Goal: Information Seeking & Learning: Learn about a topic

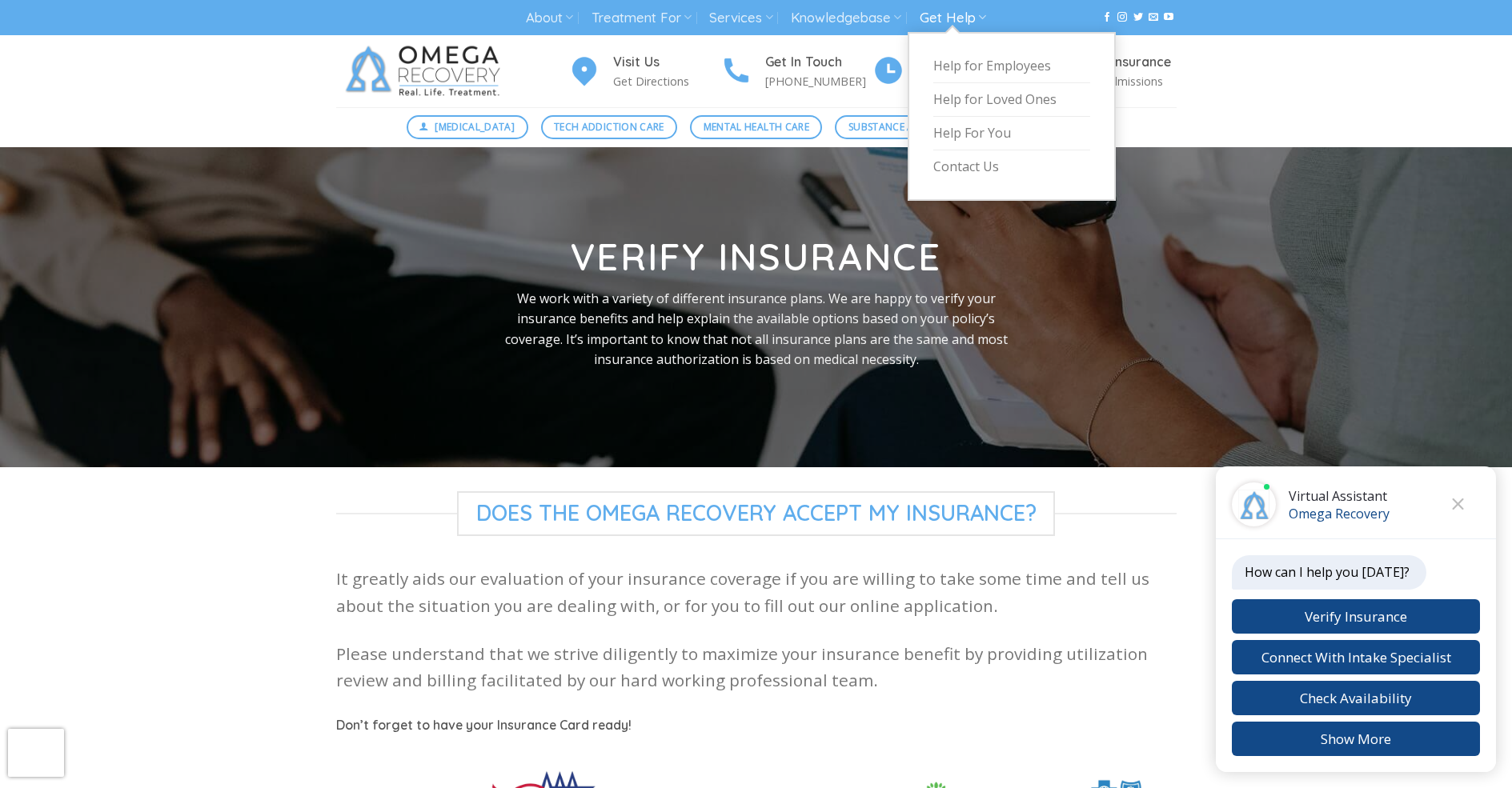
click at [955, 18] on link "Get Help" at bounding box center [953, 18] width 66 height 29
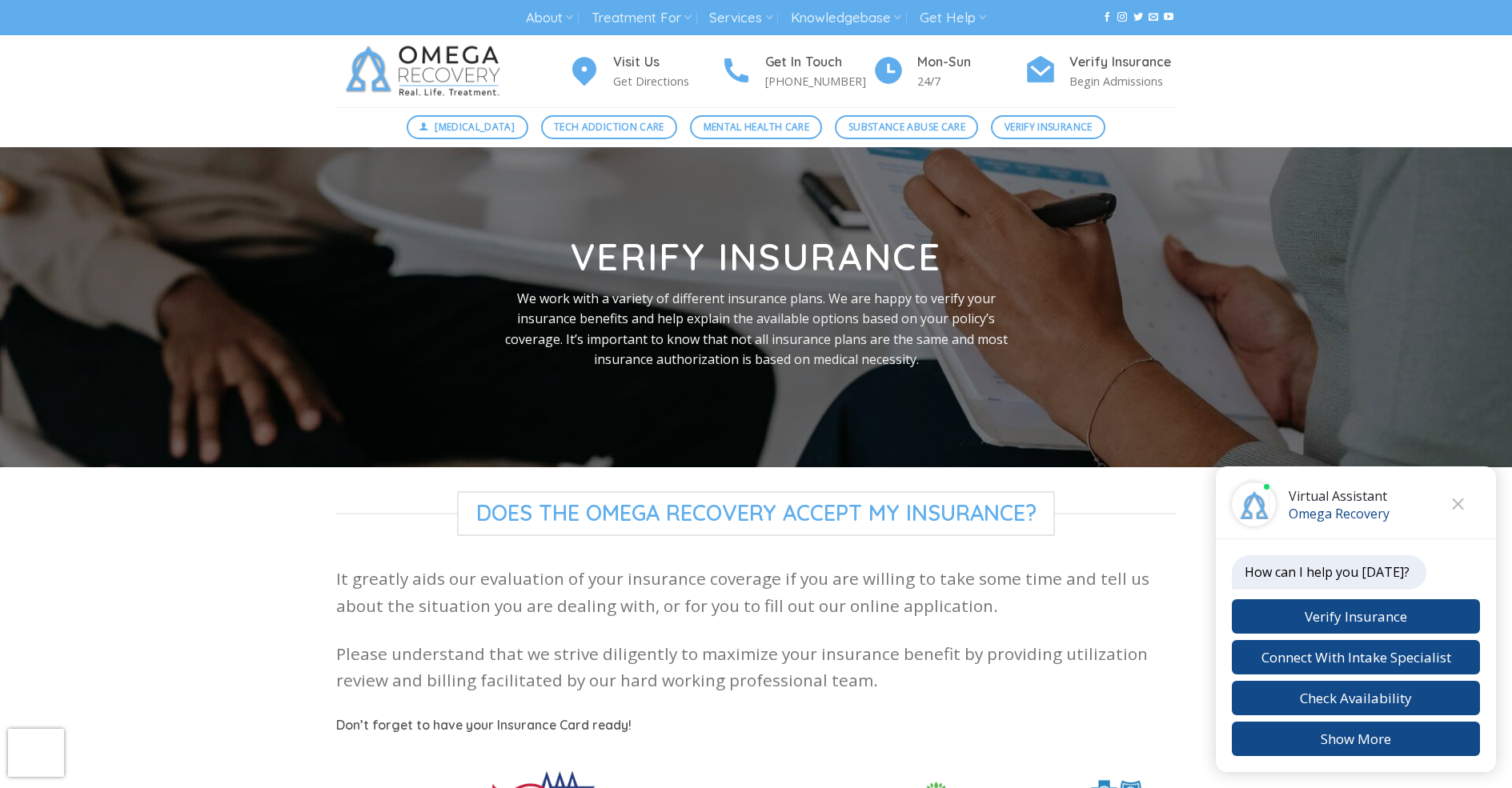
click at [440, 71] on img at bounding box center [427, 71] width 180 height 72
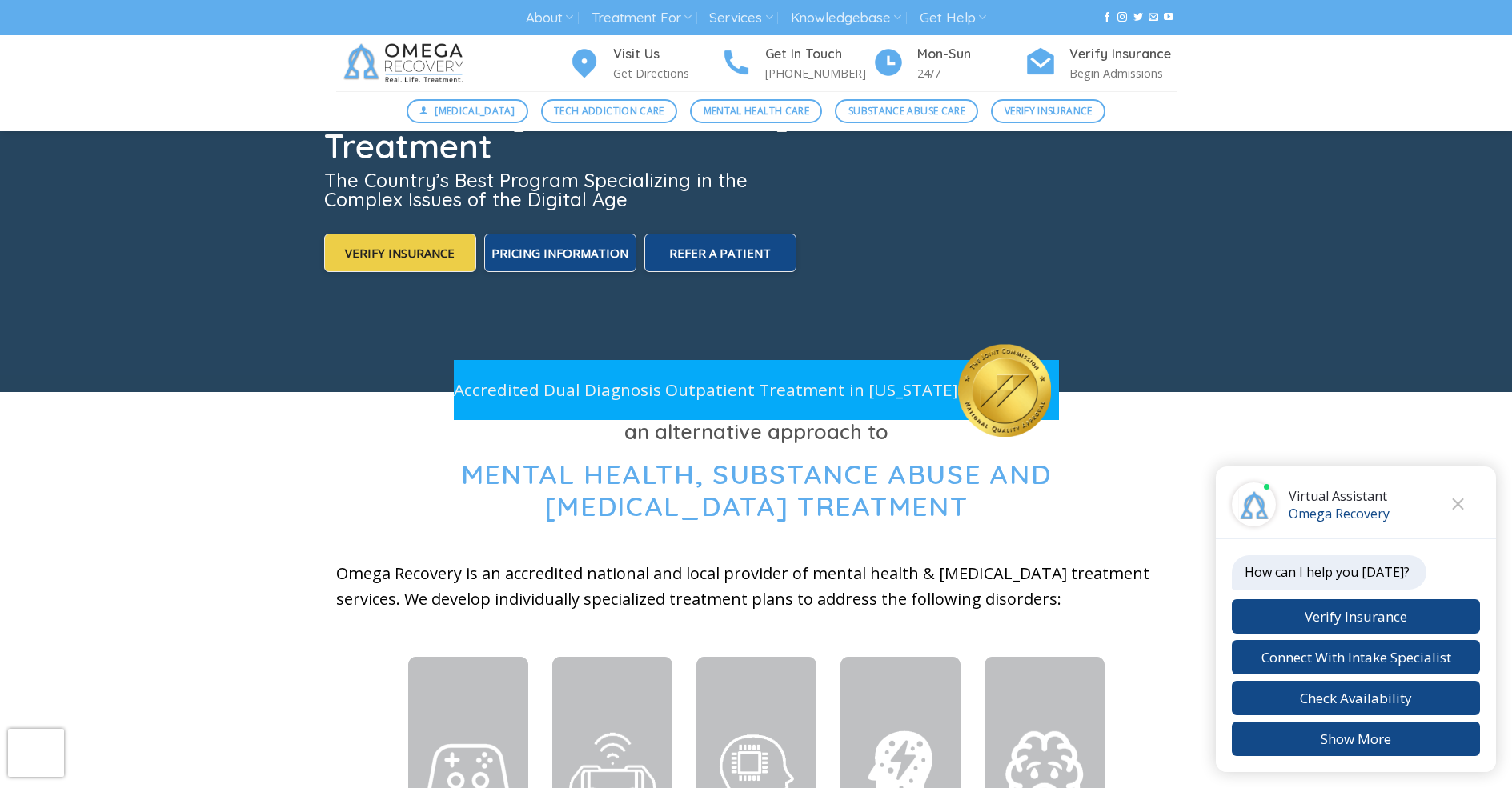
scroll to position [307, 0]
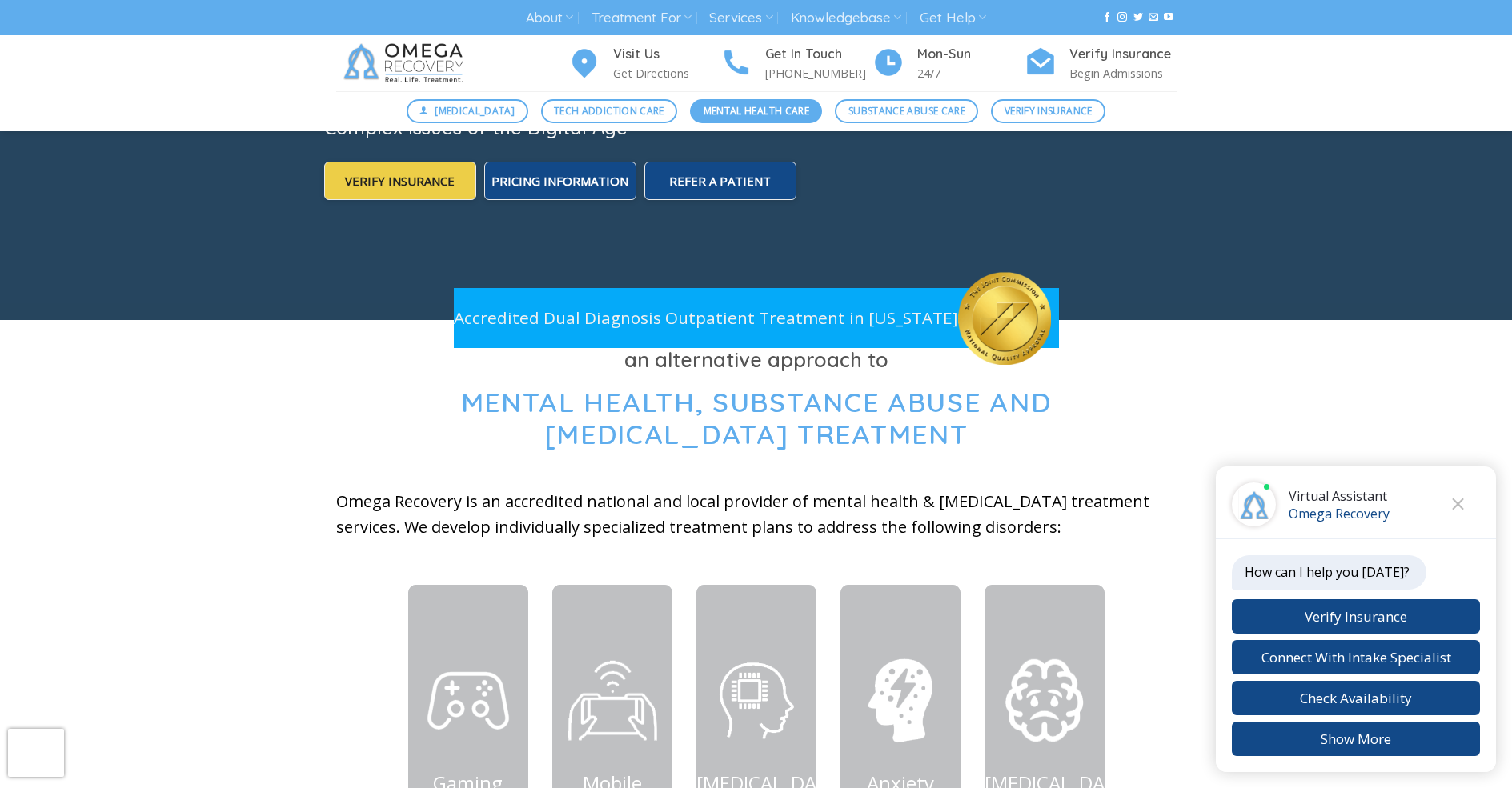
click at [750, 111] on span "Mental Health Care" at bounding box center [756, 110] width 106 height 16
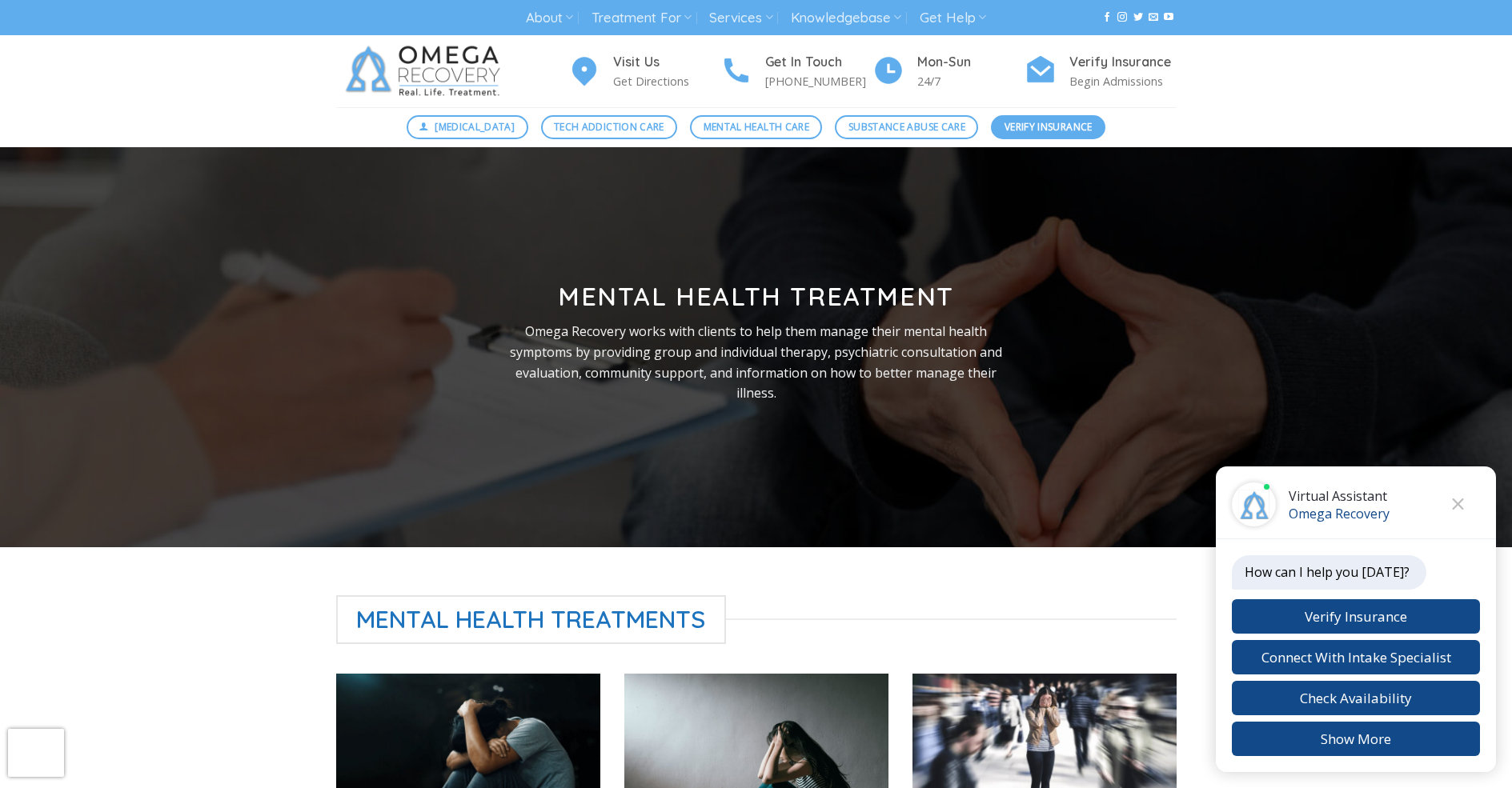
click at [1045, 127] on span "Verify Insurance" at bounding box center [1049, 127] width 88 height 16
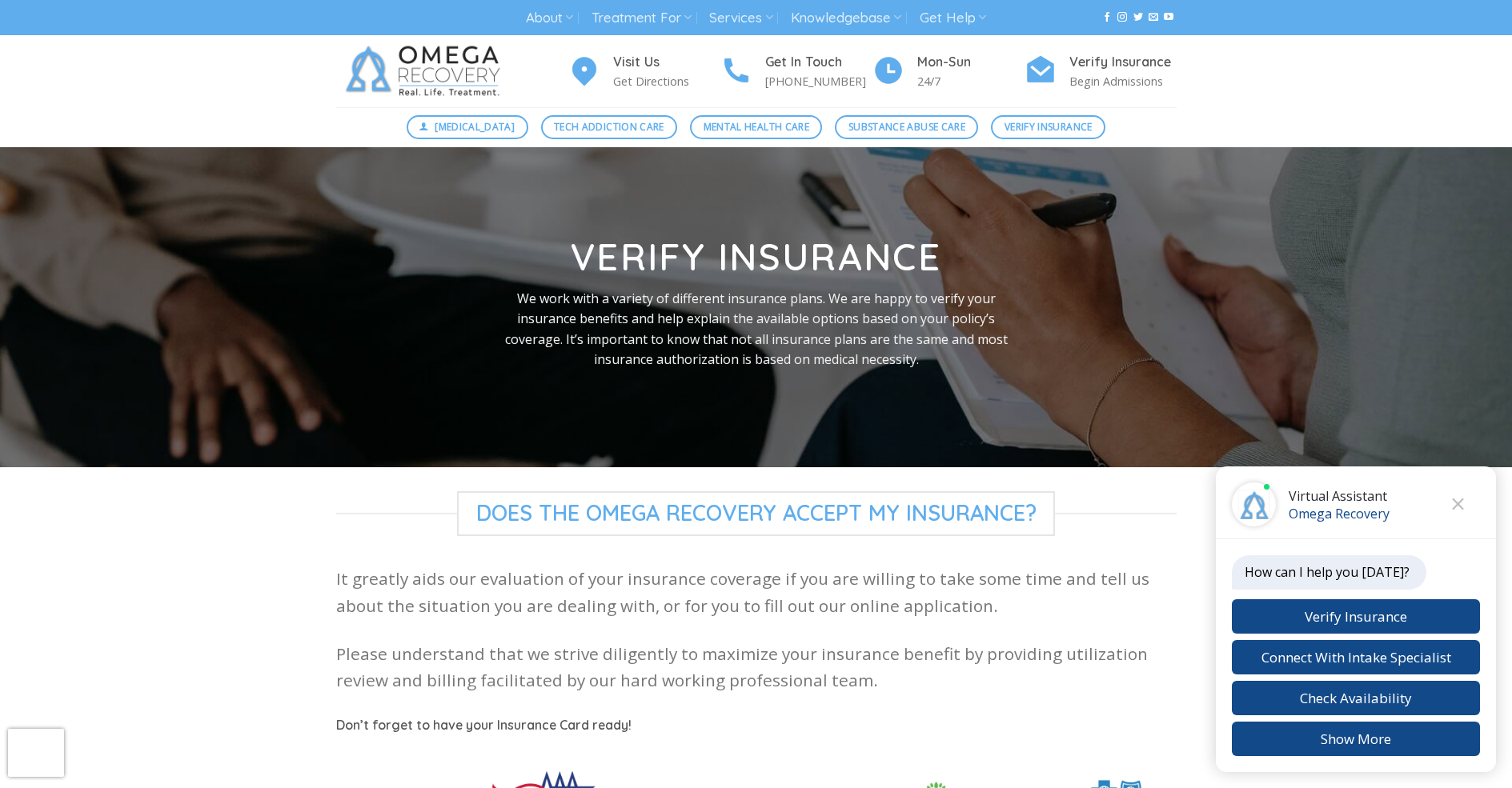
click at [440, 71] on img at bounding box center [427, 71] width 180 height 72
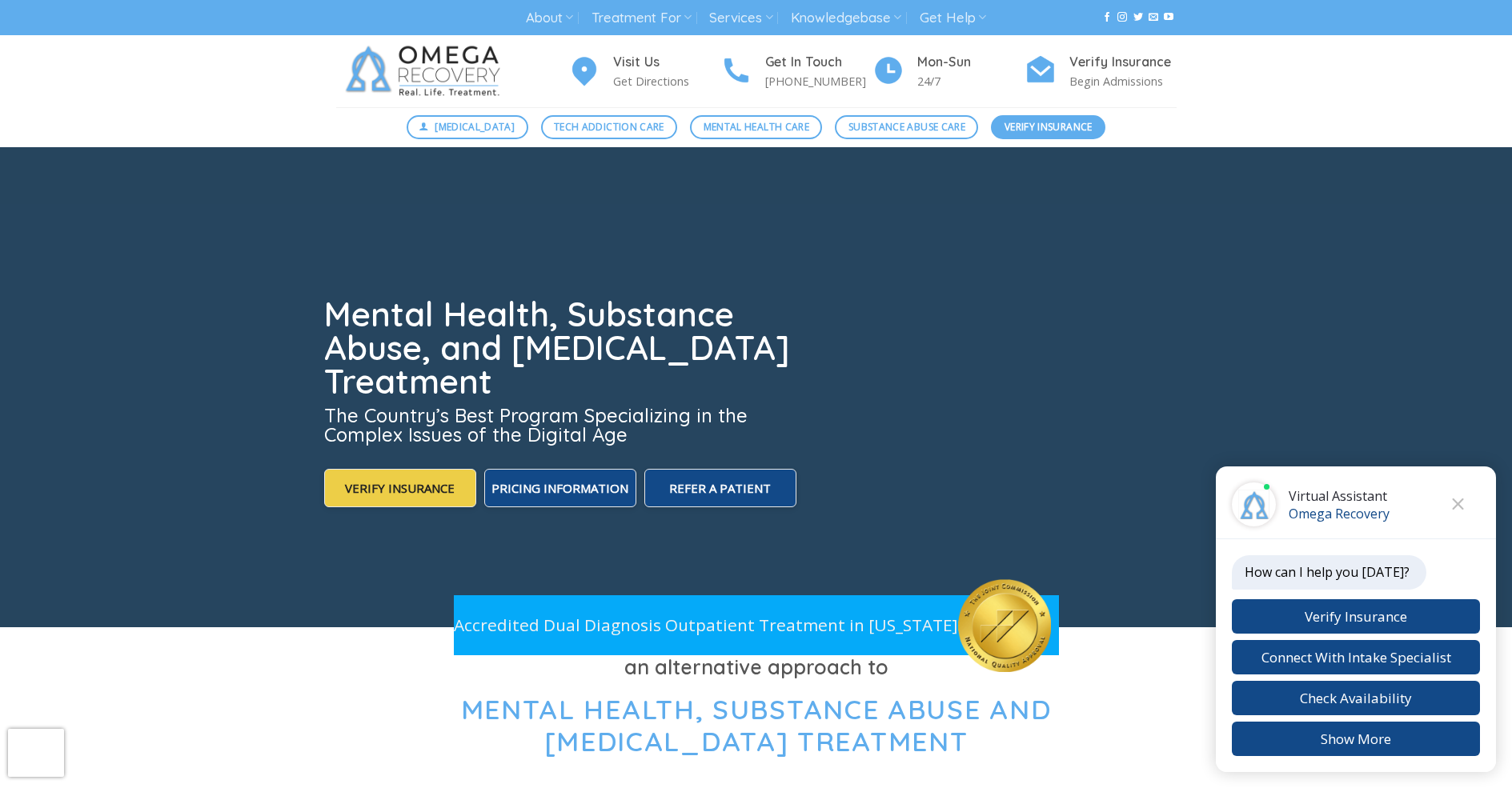
click at [1045, 127] on span "Verify Insurance" at bounding box center [1049, 127] width 88 height 16
